Goal: Information Seeking & Learning: Learn about a topic

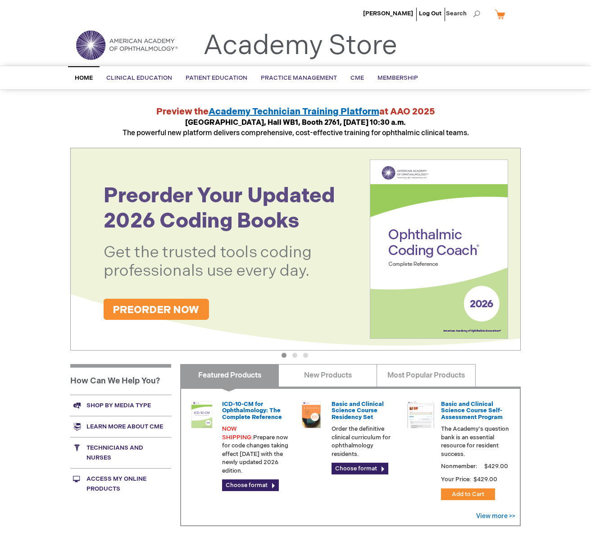
scroll to position [0, 0]
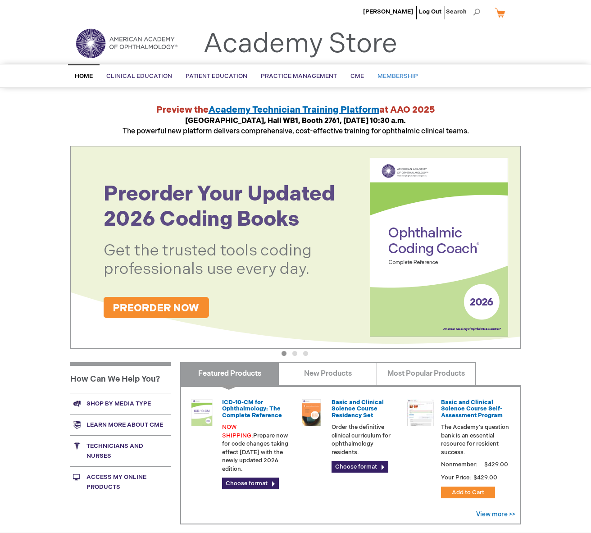
click at [385, 75] on span "Membership" at bounding box center [397, 76] width 41 height 7
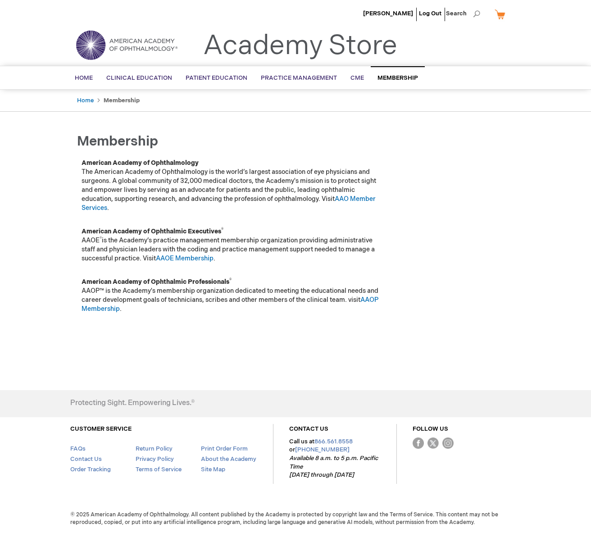
click at [142, 159] on p "American Academy of Ophthalmology The American Academy of Ophthalmology is the …" at bounding box center [233, 186] width 302 height 54
click at [141, 163] on strong "American Academy of Ophthalmology" at bounding box center [140, 163] width 117 height 8
click at [357, 196] on link "AAO Member Services" at bounding box center [229, 203] width 294 height 17
